Goal: Check status: Check status

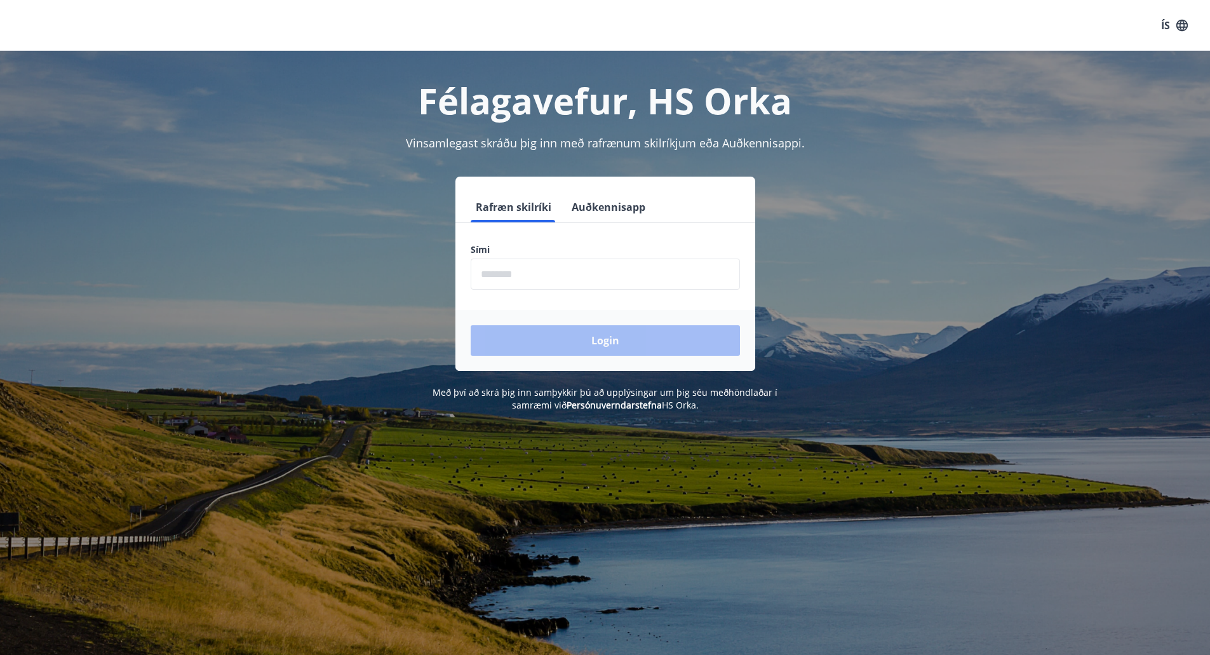
drag, startPoint x: 343, startPoint y: 91, endPoint x: 502, endPoint y: 291, distance: 255.8
drag, startPoint x: 502, startPoint y: 291, endPoint x: 517, endPoint y: 272, distance: 24.0
click at [517, 272] on input "phone" at bounding box center [605, 273] width 269 height 31
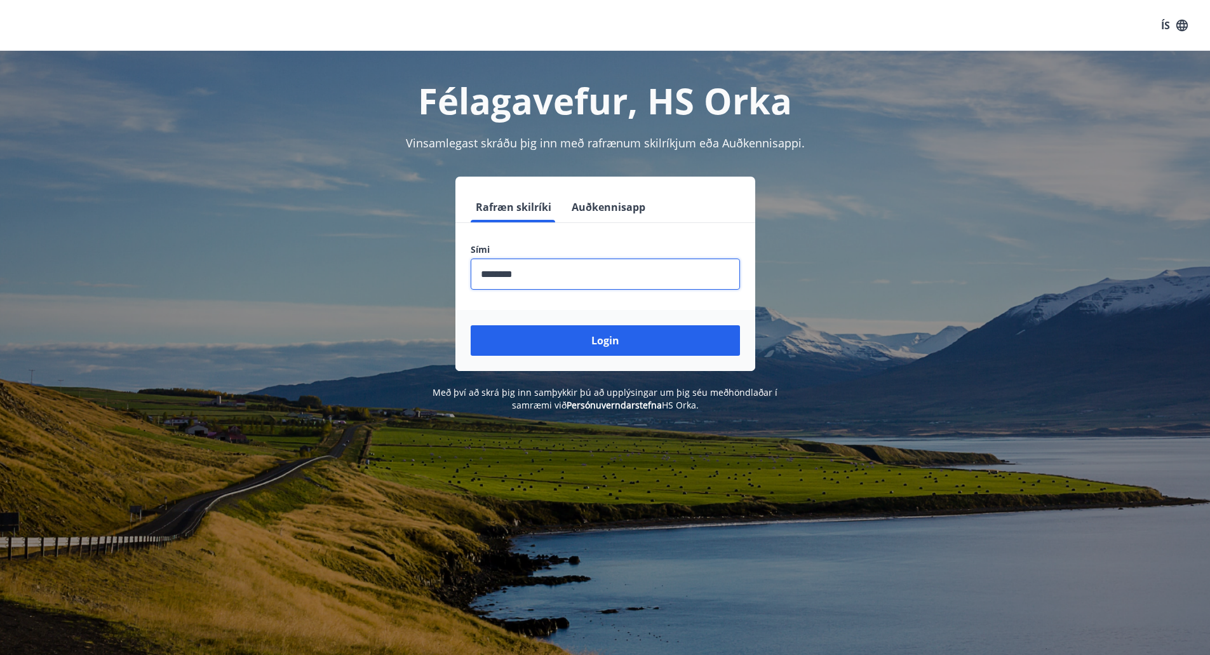
type input "********"
click at [471, 325] on button "Login" at bounding box center [605, 340] width 269 height 30
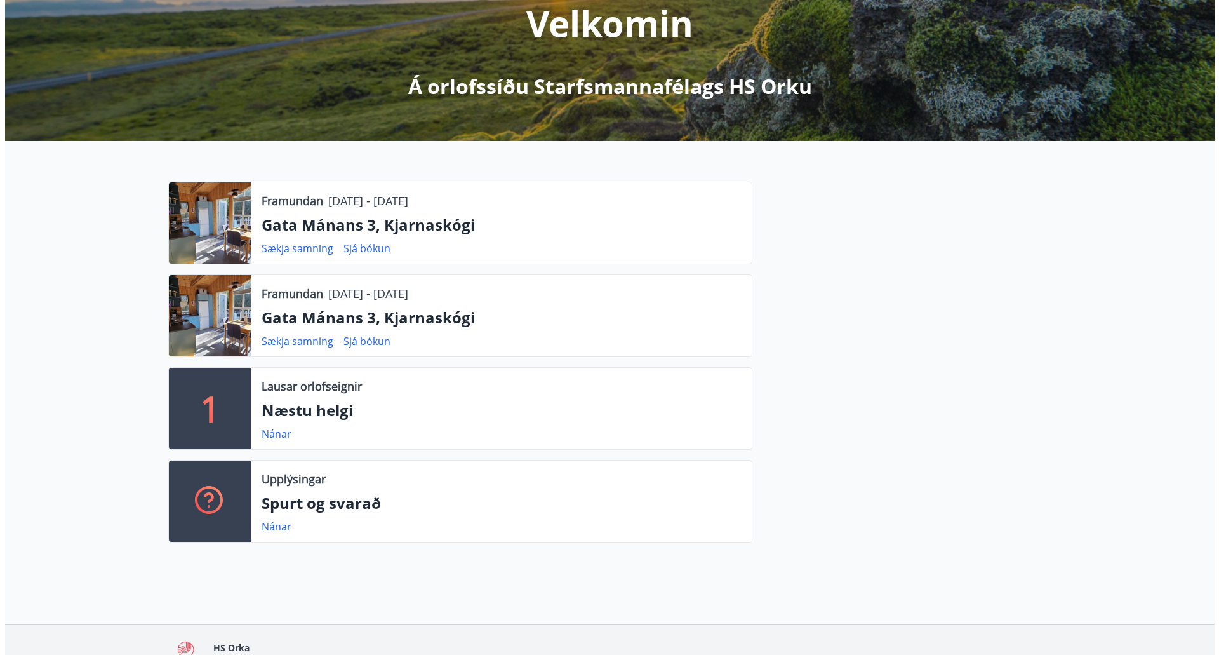
scroll to position [190, 0]
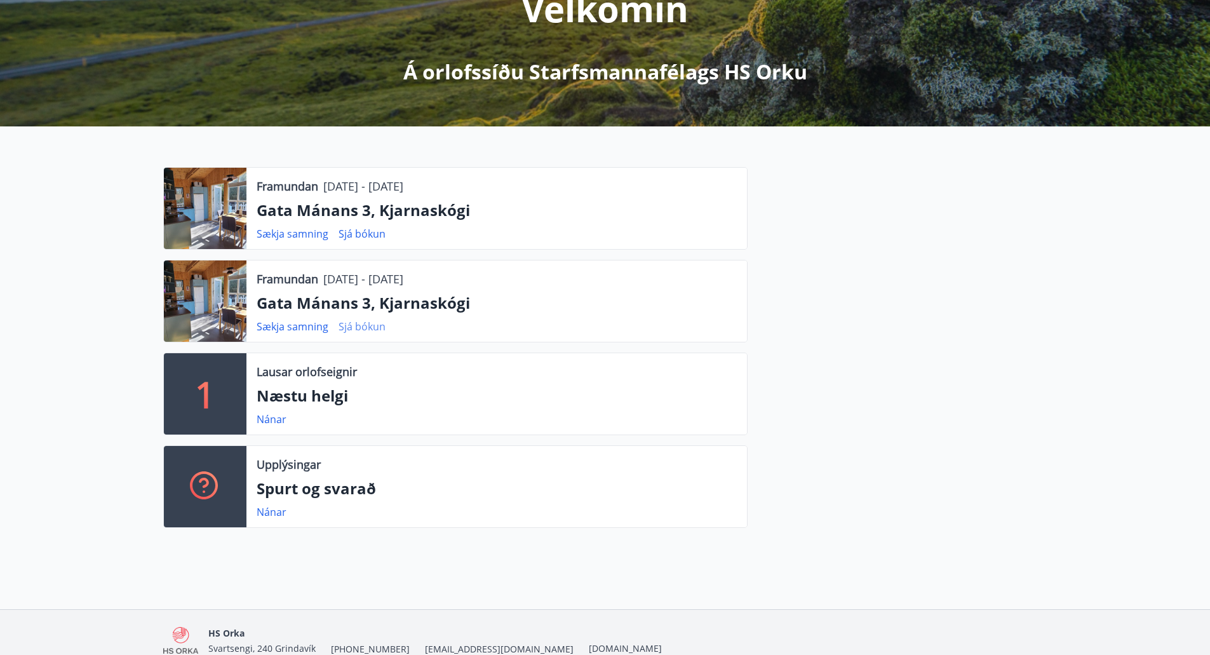
click at [362, 329] on link "Sjá bókun" at bounding box center [361, 326] width 47 height 14
